Goal: Task Accomplishment & Management: Use online tool/utility

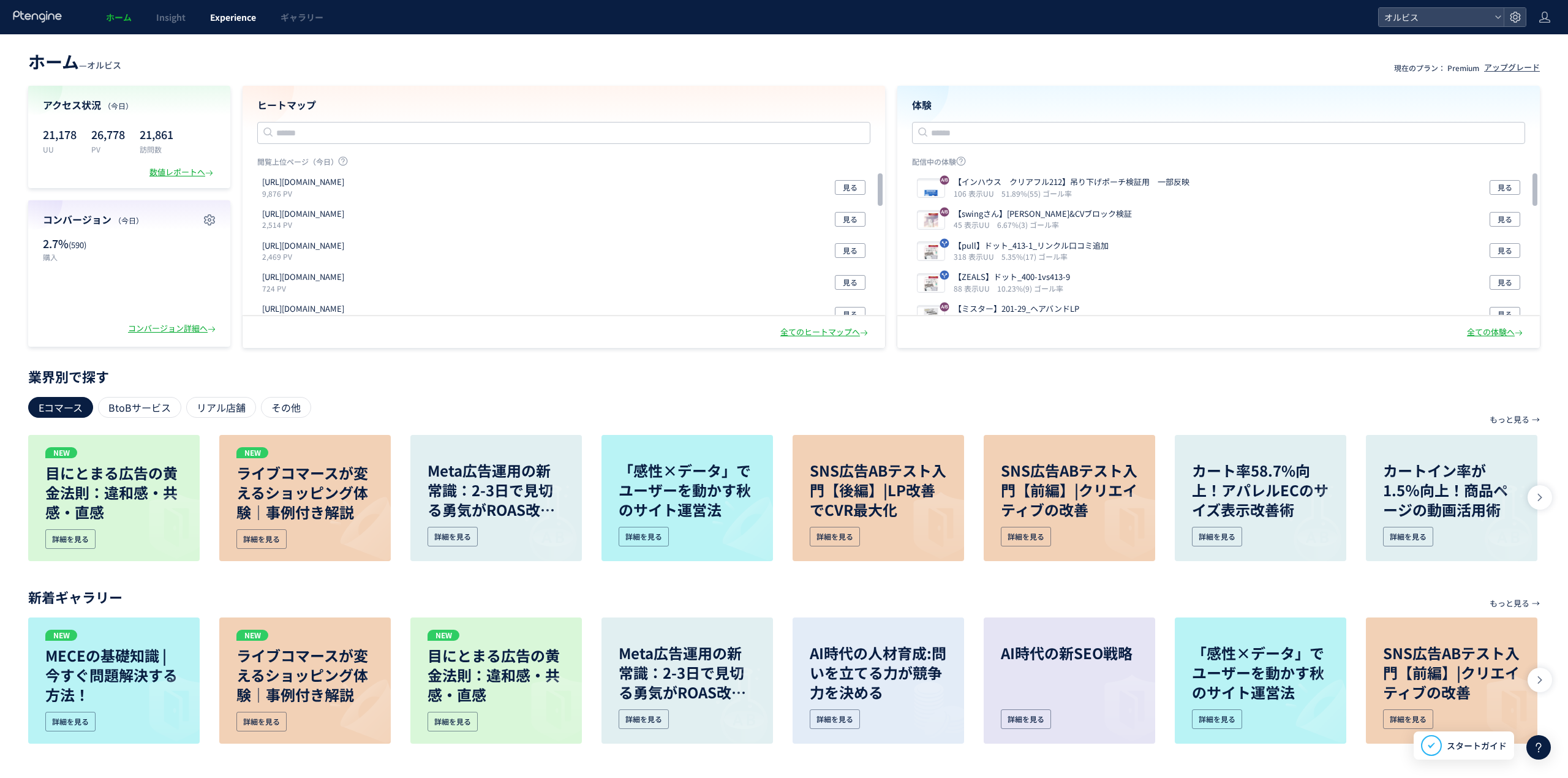
click at [214, 20] on span "Experience" at bounding box center [233, 17] width 46 height 12
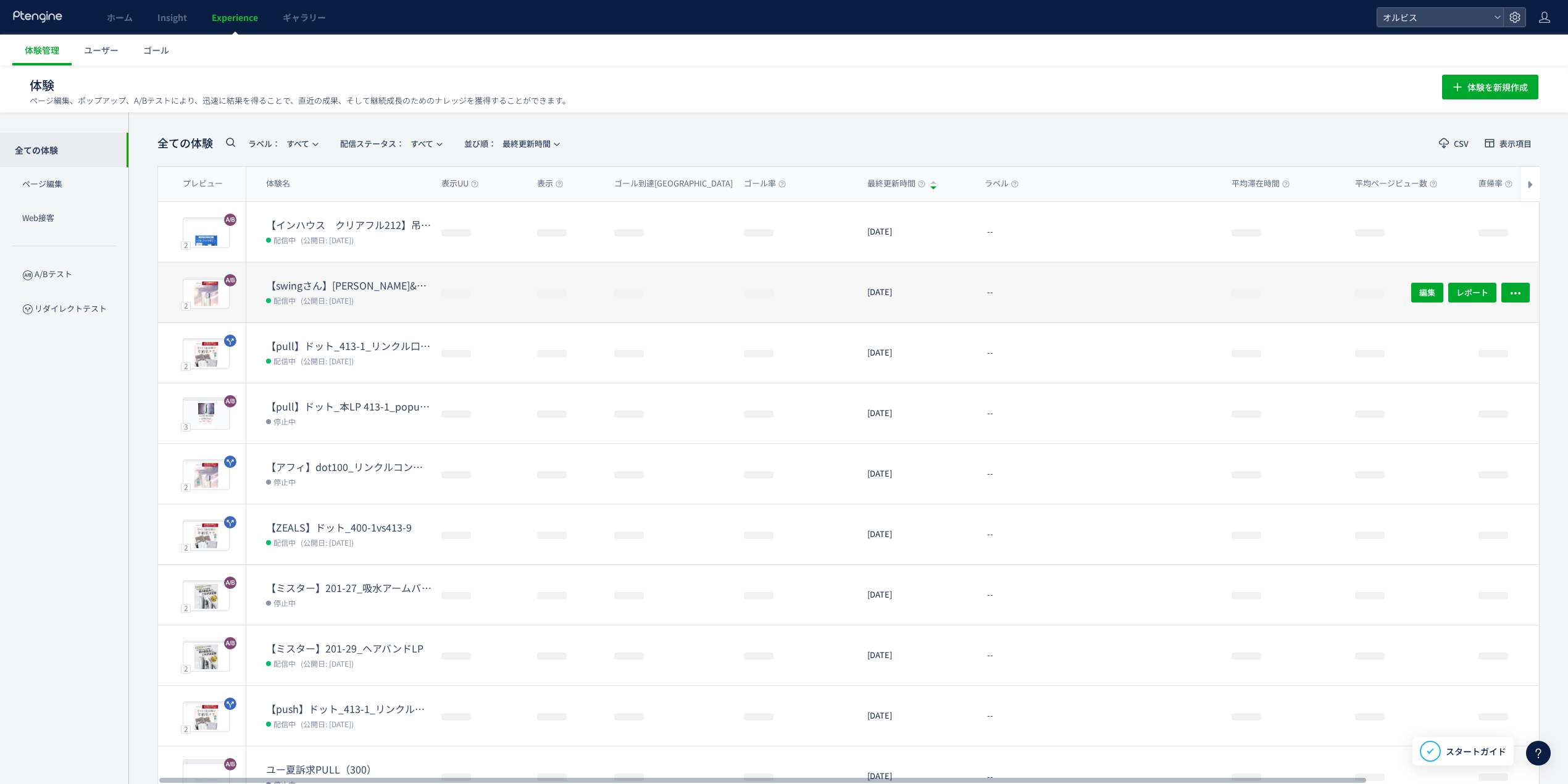
click at [568, 289] on div at bounding box center [565, 292] width 77 height 60
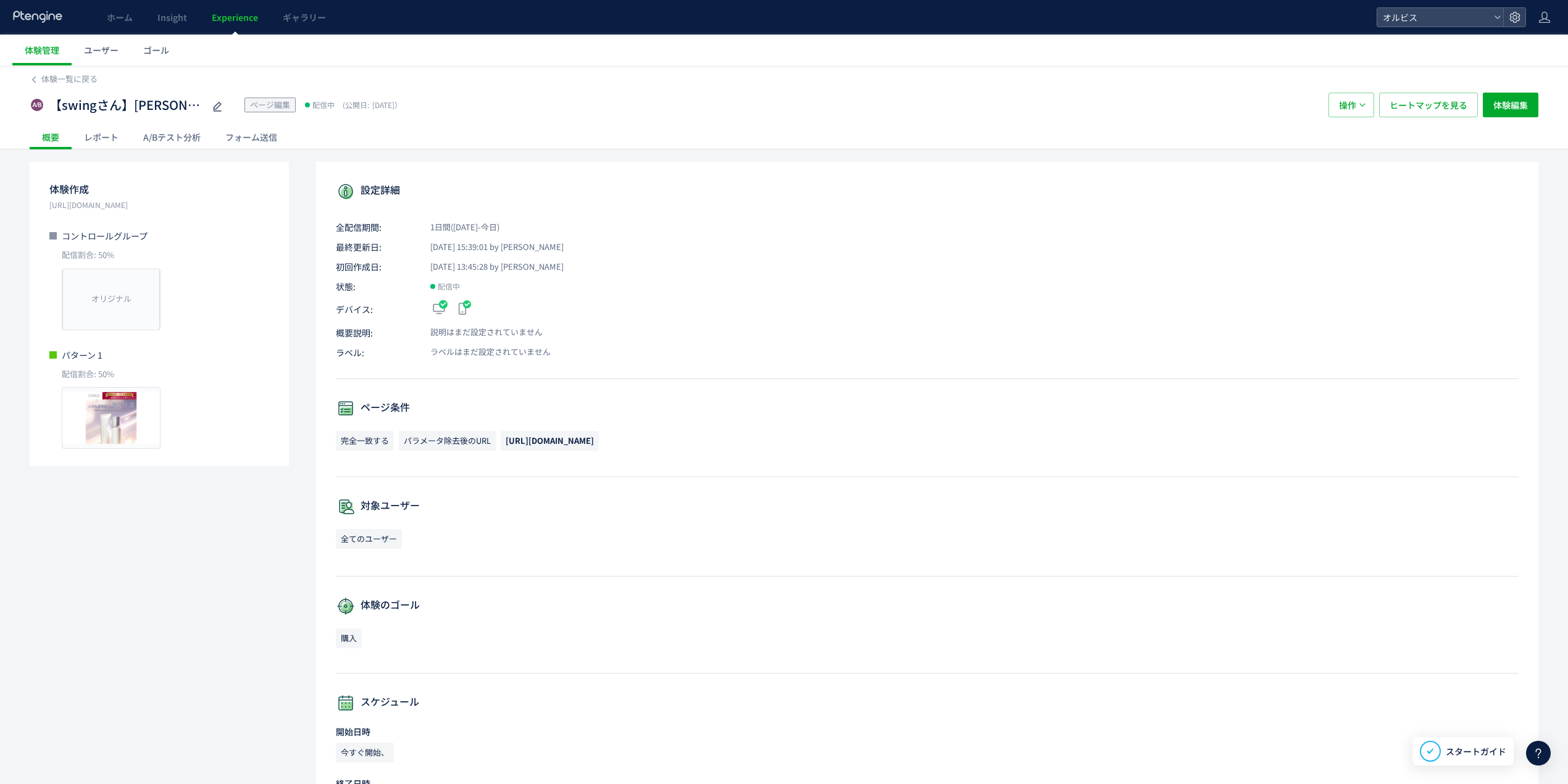
click at [164, 141] on div "A/Bテスト分析" at bounding box center [171, 137] width 82 height 25
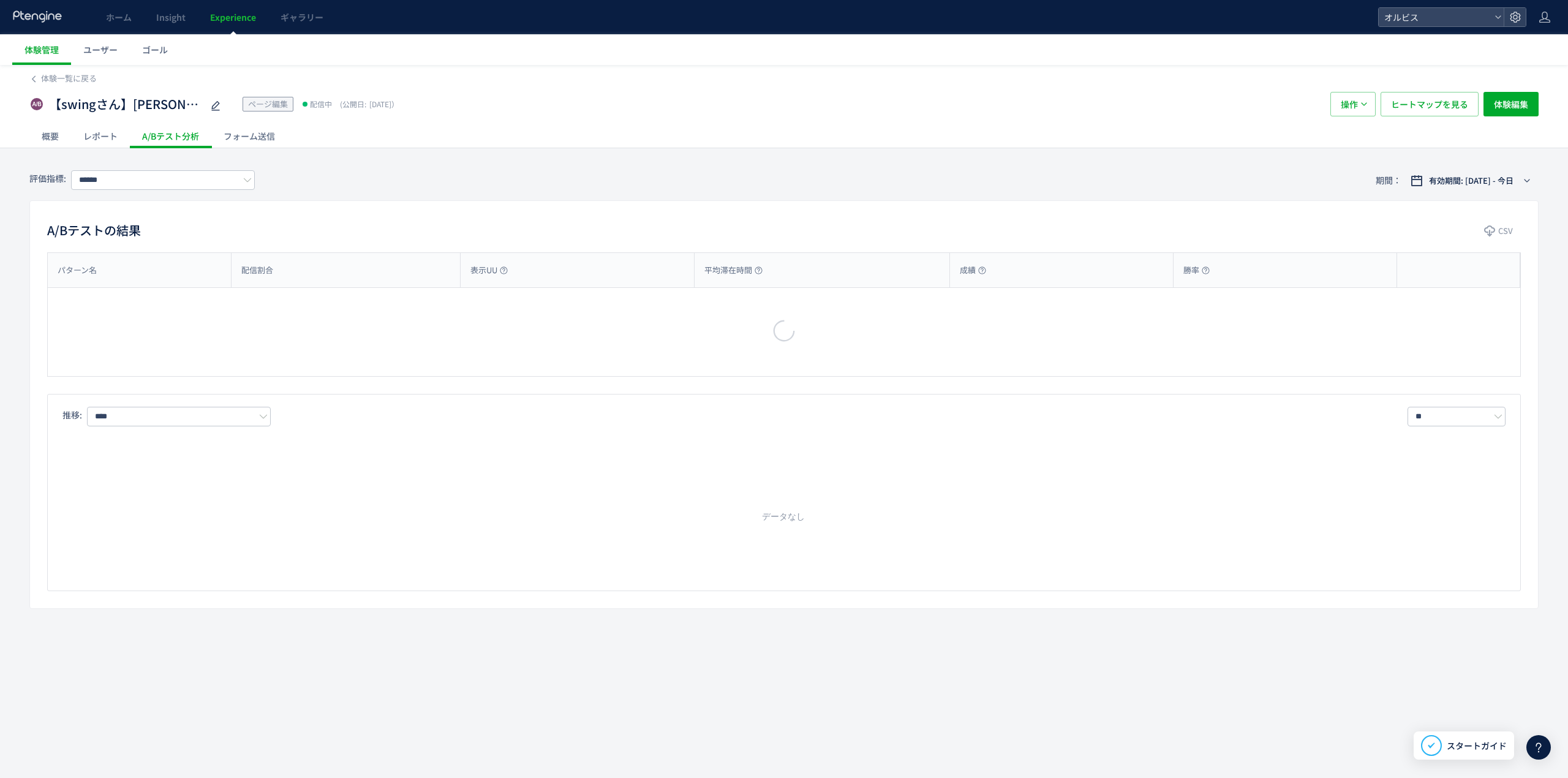
type input "**"
